Goal: Information Seeking & Learning: Learn about a topic

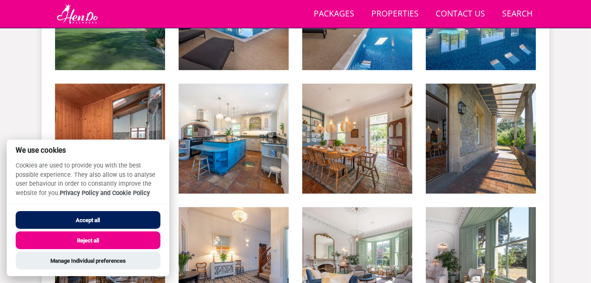
scroll to position [482, 0]
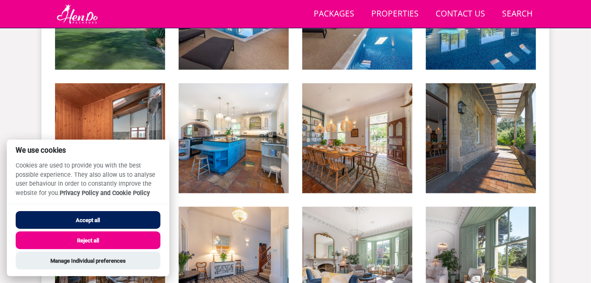
click at [37, 220] on button "Accept all" at bounding box center [88, 220] width 145 height 18
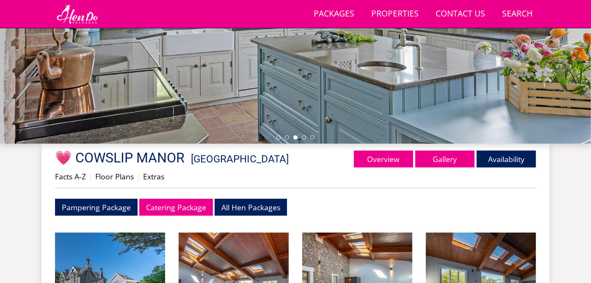
scroll to position [210, 0]
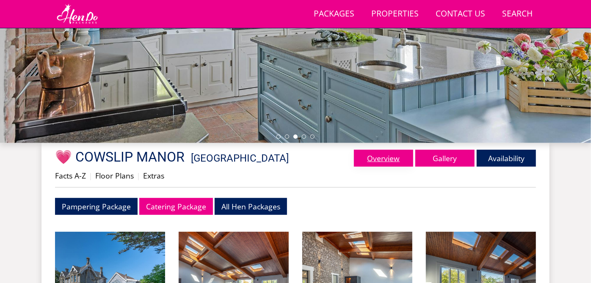
click at [386, 155] on link "Overview" at bounding box center [383, 158] width 59 height 17
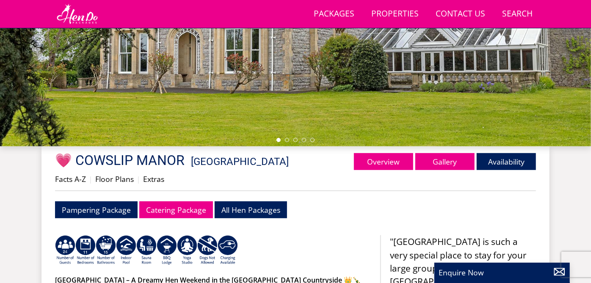
scroll to position [190, 0]
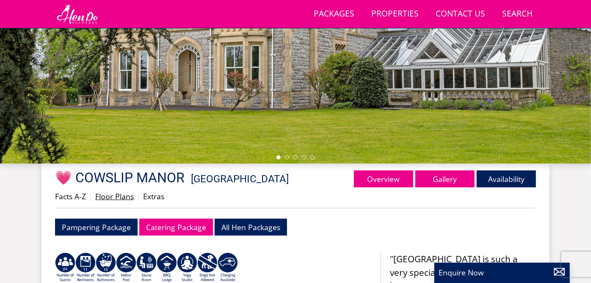
click at [111, 193] on link "Floor Plans" at bounding box center [114, 196] width 39 height 10
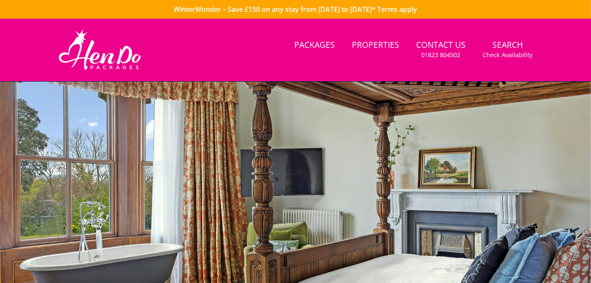
click at [69, 195] on div at bounding box center [295, 230] width 591 height 296
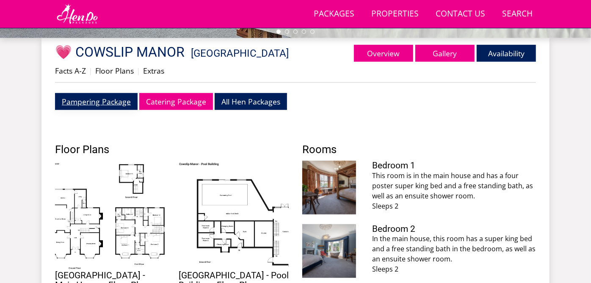
scroll to position [329, 0]
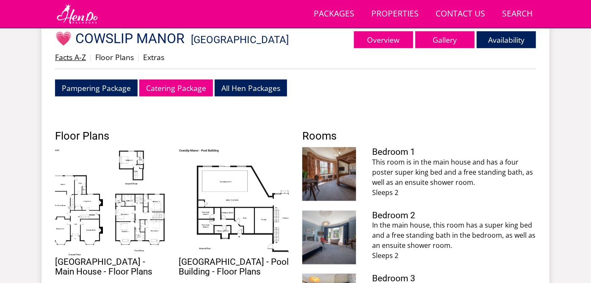
click at [71, 59] on link "Facts A-Z" at bounding box center [70, 57] width 31 height 10
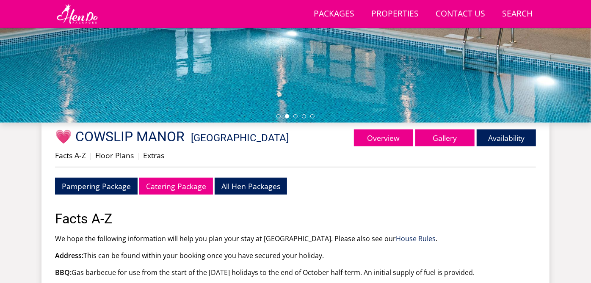
scroll to position [235, 0]
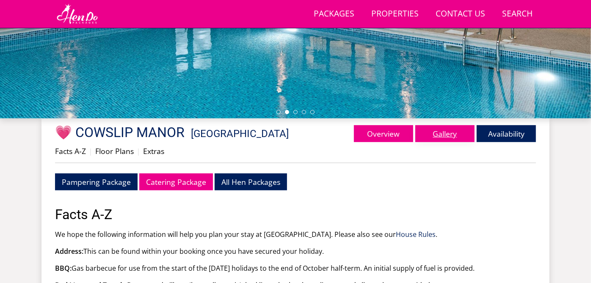
click at [453, 137] on link "Gallery" at bounding box center [444, 133] width 59 height 17
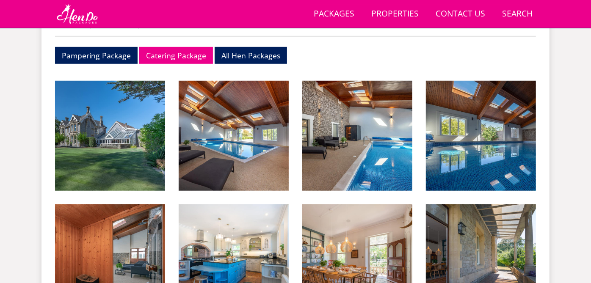
scroll to position [376, 0]
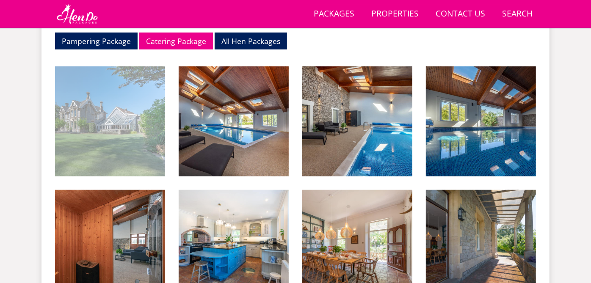
click at [110, 120] on img at bounding box center [110, 121] width 110 height 110
